Goal: Navigation & Orientation: Find specific page/section

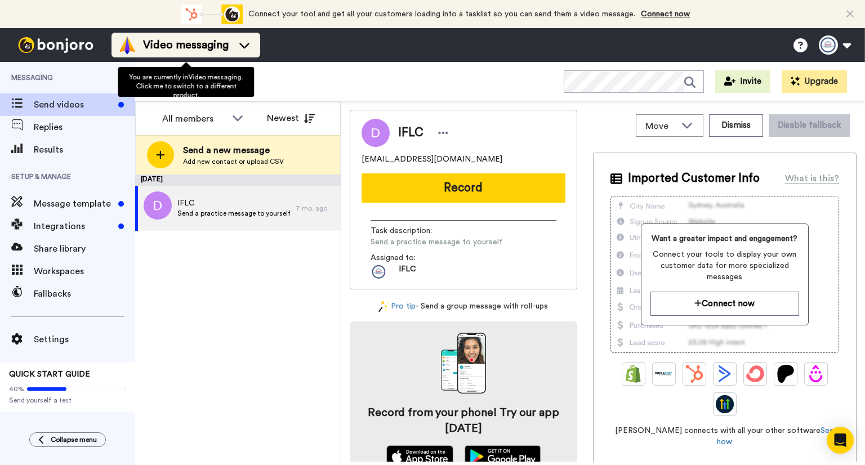
click at [167, 50] on span "Video messaging" at bounding box center [186, 45] width 86 height 16
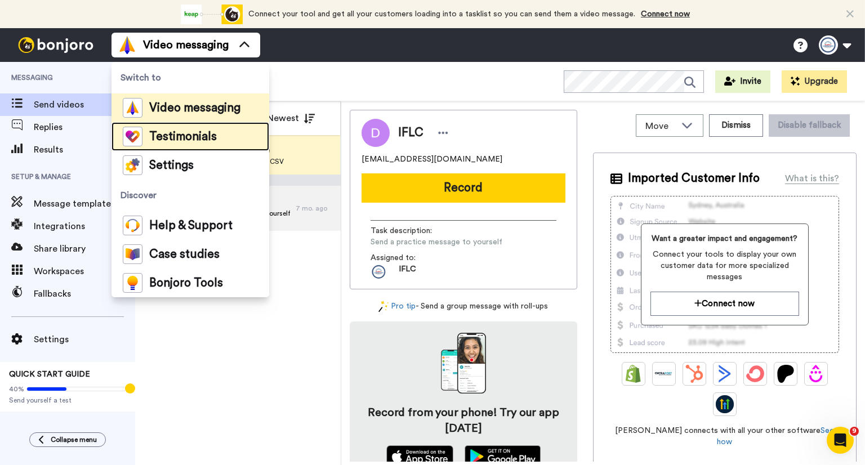
click at [176, 143] on div "Testimonials" at bounding box center [170, 137] width 94 height 20
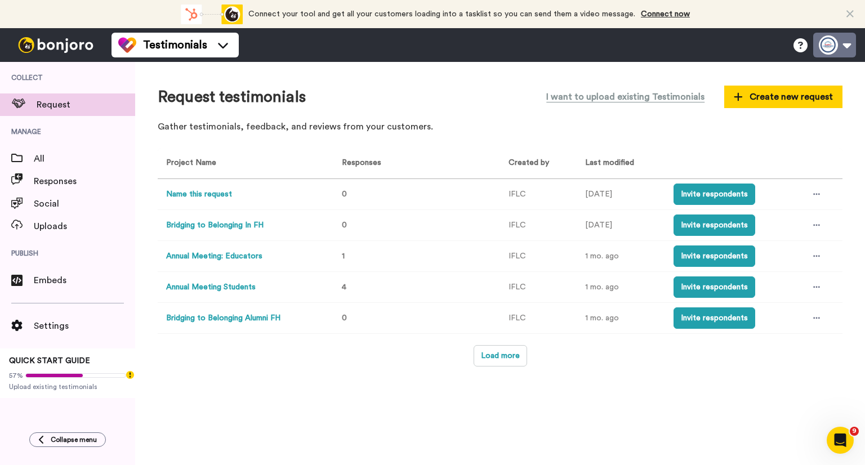
click at [827, 41] on button at bounding box center [834, 45] width 43 height 25
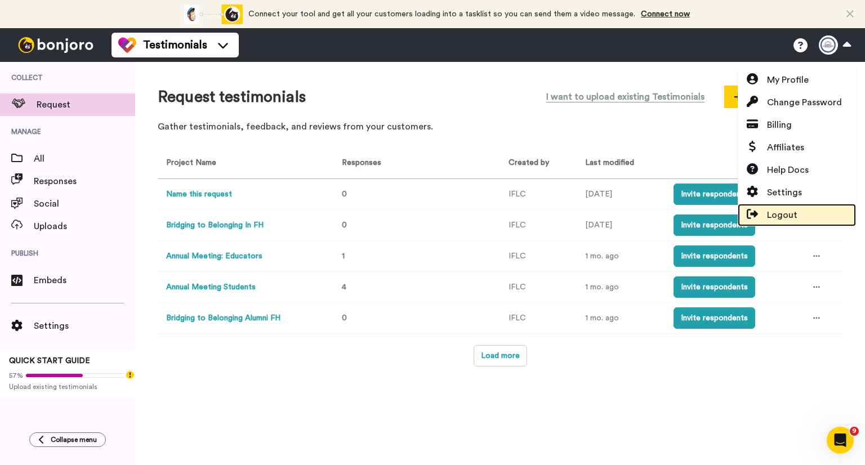
click at [784, 211] on span "Logout" at bounding box center [782, 215] width 30 height 14
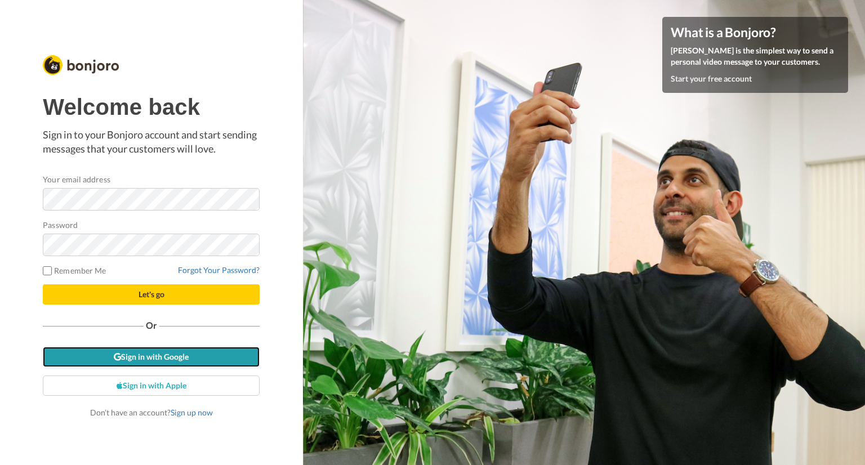
click at [187, 353] on link "Sign in with Google" at bounding box center [151, 357] width 217 height 20
